Goal: Information Seeking & Learning: Learn about a topic

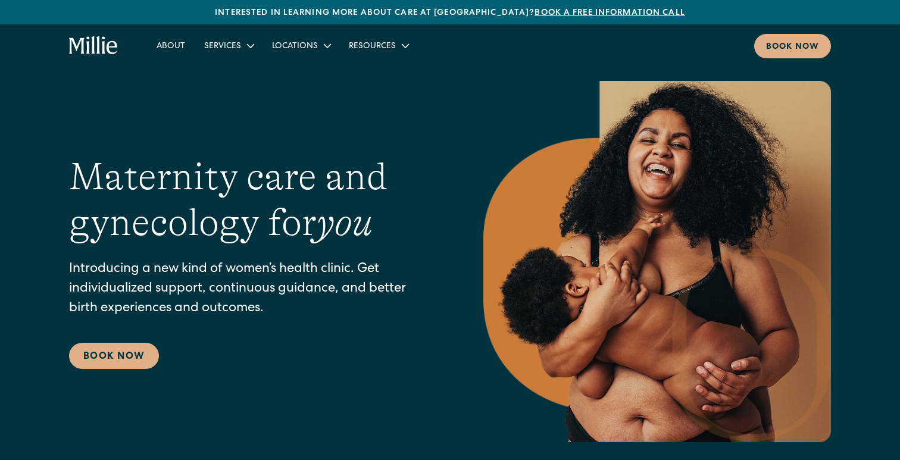
click at [241, 43] on div "Services" at bounding box center [229, 46] width 68 height 20
click at [258, 49] on div "Services" at bounding box center [229, 46] width 68 height 20
click at [252, 47] on icon at bounding box center [251, 46] width 14 height 14
click at [236, 256] on div "Maternity care and gynecology for you Introducing a new kind of women’s health …" at bounding box center [252, 261] width 367 height 215
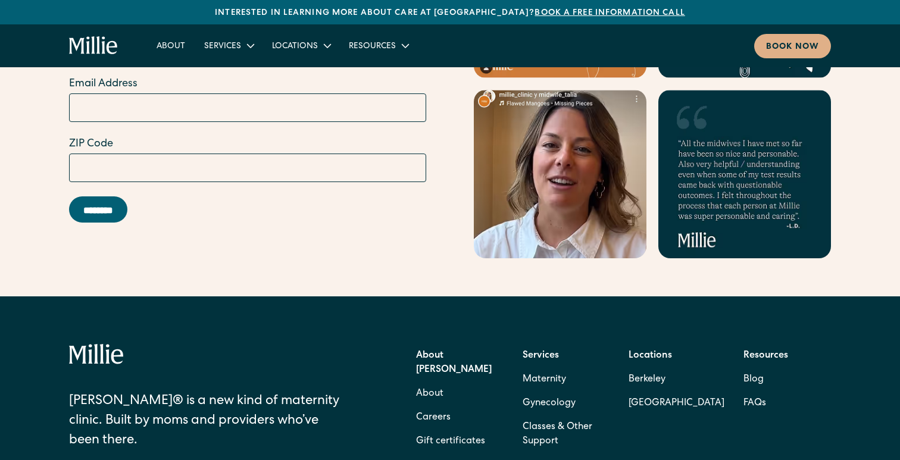
scroll to position [5235, 0]
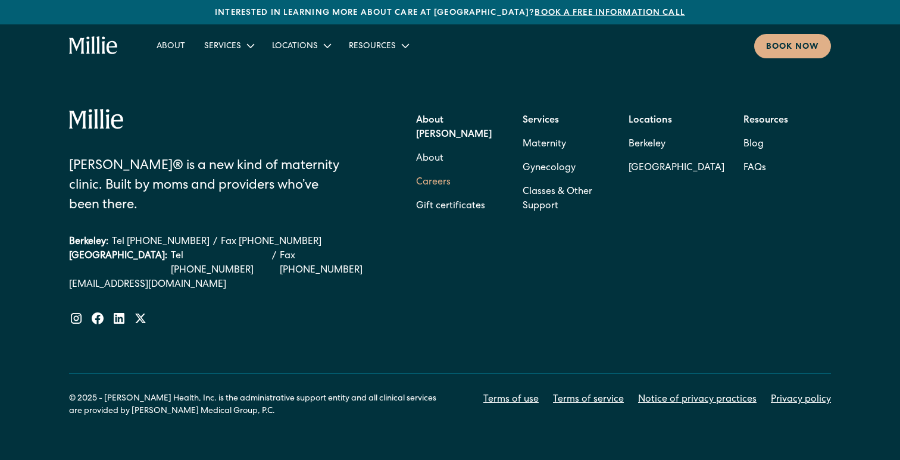
click at [432, 171] on link "Careers" at bounding box center [433, 183] width 35 height 24
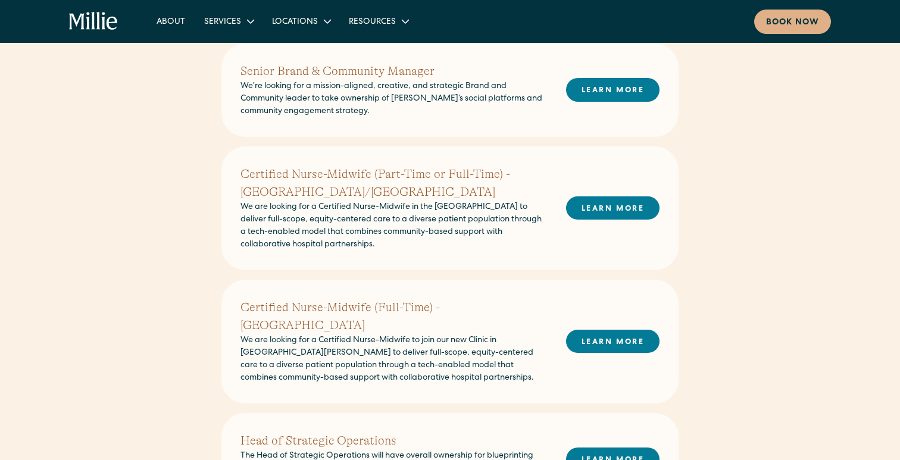
scroll to position [318, 0]
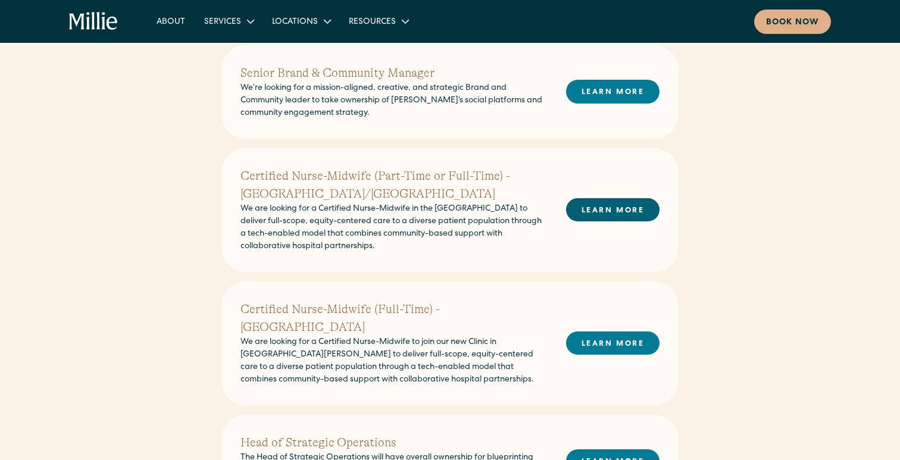
click at [606, 210] on link "LEARN MORE" at bounding box center [612, 209] width 93 height 23
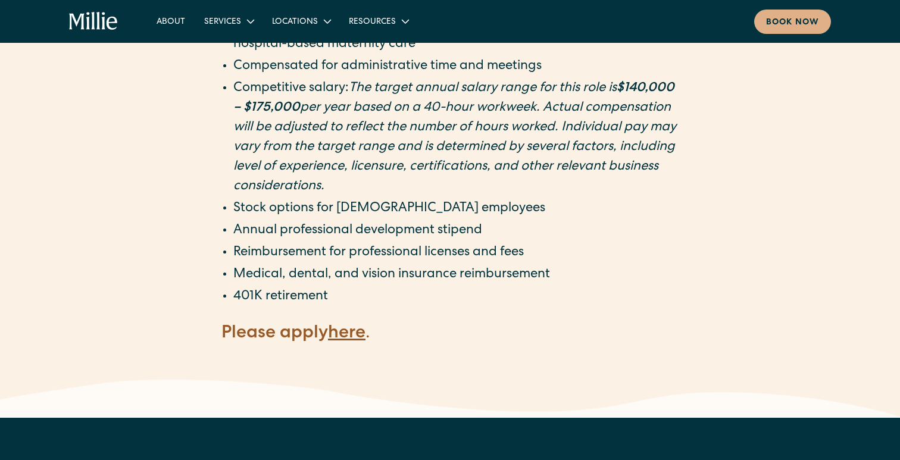
scroll to position [2275, 0]
